Goal: Complete application form

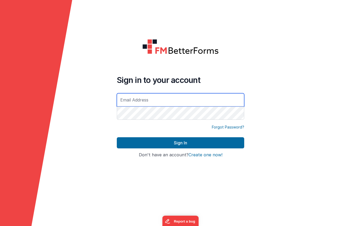
type input "[DOMAIN_NAME][EMAIL_ADDRESS][DOMAIN_NAME]"
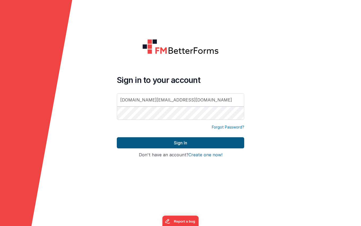
click at [190, 143] on button "Sign In" at bounding box center [180, 143] width 127 height 11
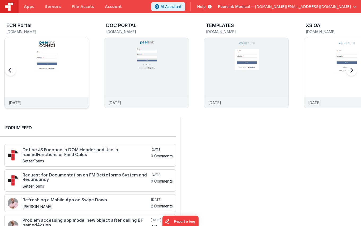
click at [69, 71] on img at bounding box center [47, 80] width 84 height 84
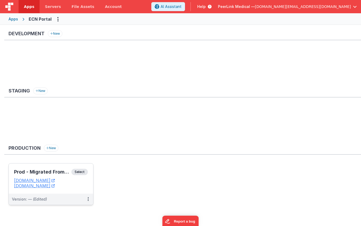
click at [78, 172] on span "Select" at bounding box center [79, 172] width 16 height 6
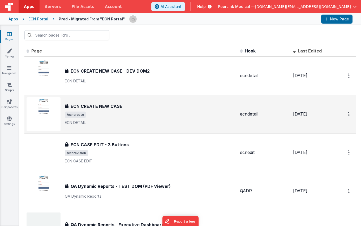
click at [111, 106] on h3 "ECN CREATE NEW CASE" at bounding box center [97, 106] width 52 height 6
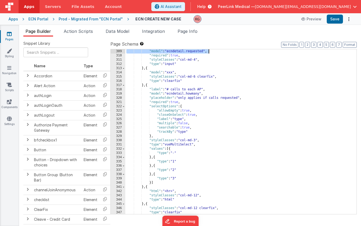
scroll to position [1240, 0]
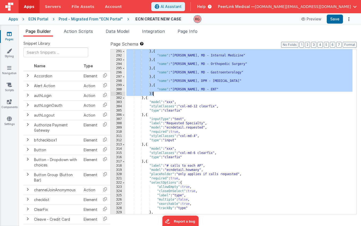
drag, startPoint x: 170, startPoint y: 98, endPoint x: 216, endPoint y: 94, distance: 46.2
click at [216, 94] on div "} , { "name" : "[PERSON_NAME], MD - Internal Medicine" } , { "name" : "[PERSON_…" at bounding box center [238, 136] width 227 height 174
